Goal: Navigation & Orientation: Find specific page/section

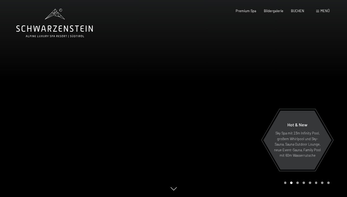
click at [320, 11] on div "Menü" at bounding box center [323, 11] width 14 height 5
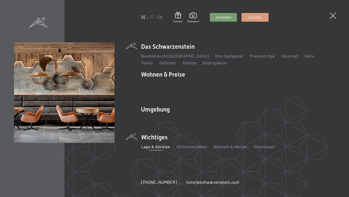
click at [152, 144] on link "Lage & Anreise" at bounding box center [155, 146] width 29 height 5
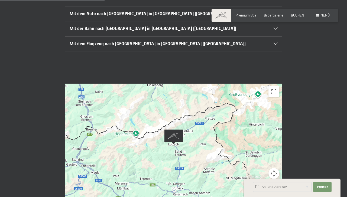
scroll to position [163, 0]
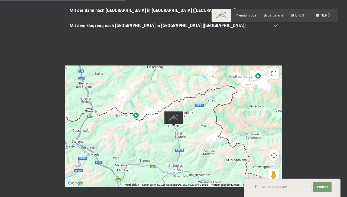
drag, startPoint x: 176, startPoint y: 147, endPoint x: 179, endPoint y: 134, distance: 13.0
click at [179, 134] on div at bounding box center [173, 126] width 217 height 121
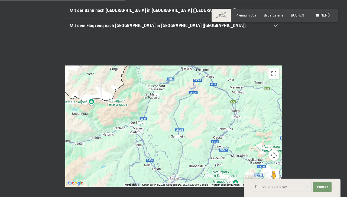
drag, startPoint x: 167, startPoint y: 168, endPoint x: 265, endPoint y: 96, distance: 121.9
click at [284, 89] on div "← Nach links → Nach rechts ↑ Nach oben ↓ Nach unten + Heranzoomen - Herauszoome…" at bounding box center [173, 126] width 249 height 121
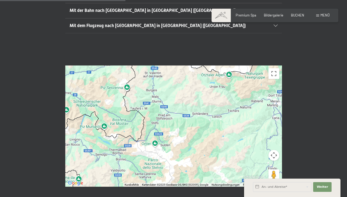
drag, startPoint x: 110, startPoint y: 149, endPoint x: 245, endPoint y: 122, distance: 137.8
click at [245, 122] on div at bounding box center [173, 126] width 217 height 121
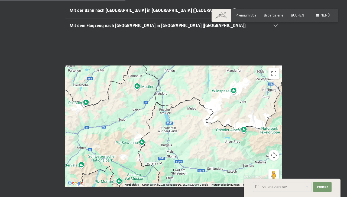
drag, startPoint x: 173, startPoint y: 74, endPoint x: 189, endPoint y: 131, distance: 59.1
click at [189, 131] on div at bounding box center [173, 126] width 217 height 121
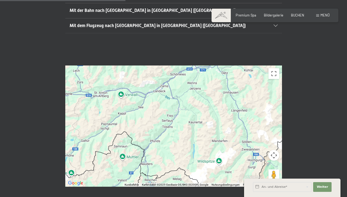
drag, startPoint x: 184, startPoint y: 81, endPoint x: 162, endPoint y: 156, distance: 78.1
click at [162, 156] on div at bounding box center [173, 126] width 217 height 121
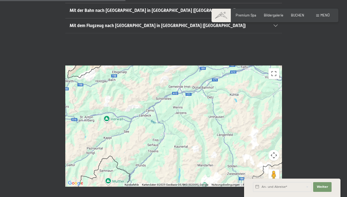
drag, startPoint x: 155, startPoint y: 130, endPoint x: 151, endPoint y: 151, distance: 20.7
click at [151, 151] on div at bounding box center [173, 126] width 217 height 121
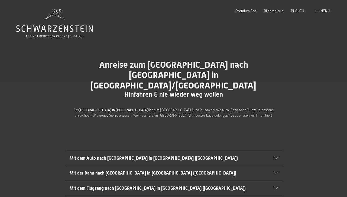
click at [58, 23] on icon at bounding box center [54, 23] width 77 height 29
